Goal: Find specific page/section: Locate a particular part of the current website

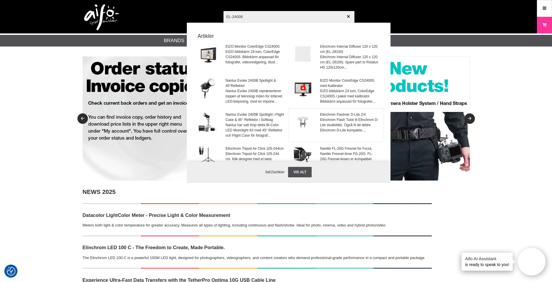
type input "EL-24009"
click at [345, 118] on span "Elinchrom Flash Tube til Elinchrom D-Lite studieblitz. Også til de ældre Elinch…" at bounding box center [349, 125] width 59 height 16
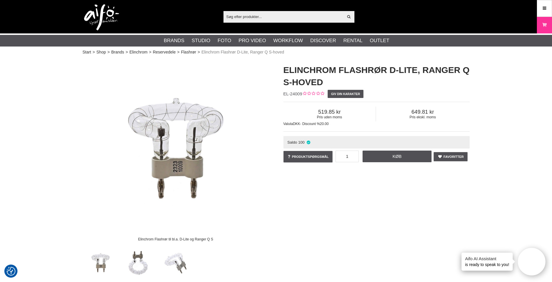
click at [341, 69] on h1 "Elinchrom Flashrør D-Lite, Ranger Q S-hoved" at bounding box center [376, 76] width 186 height 24
